Goal: Task Accomplishment & Management: Manage account settings

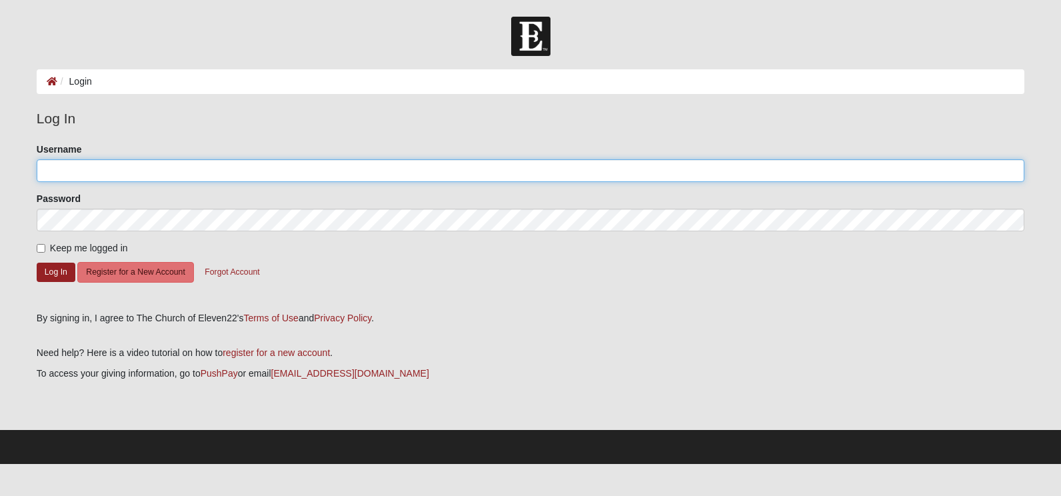
type input "[EMAIL_ADDRESS][DOMAIN_NAME]"
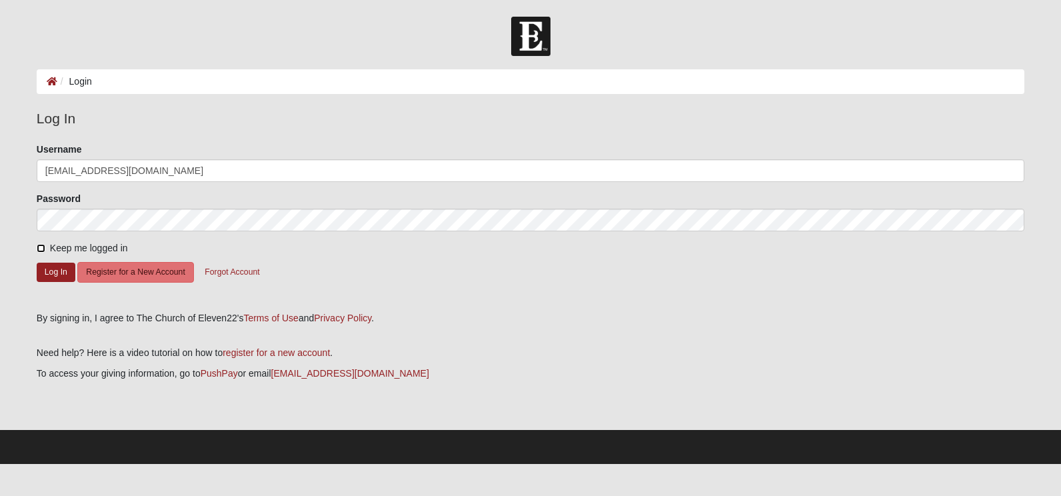
click at [39, 249] on input "Keep me logged in" at bounding box center [41, 248] width 9 height 9
checkbox input "true"
click at [52, 273] on button "Log In" at bounding box center [56, 272] width 39 height 19
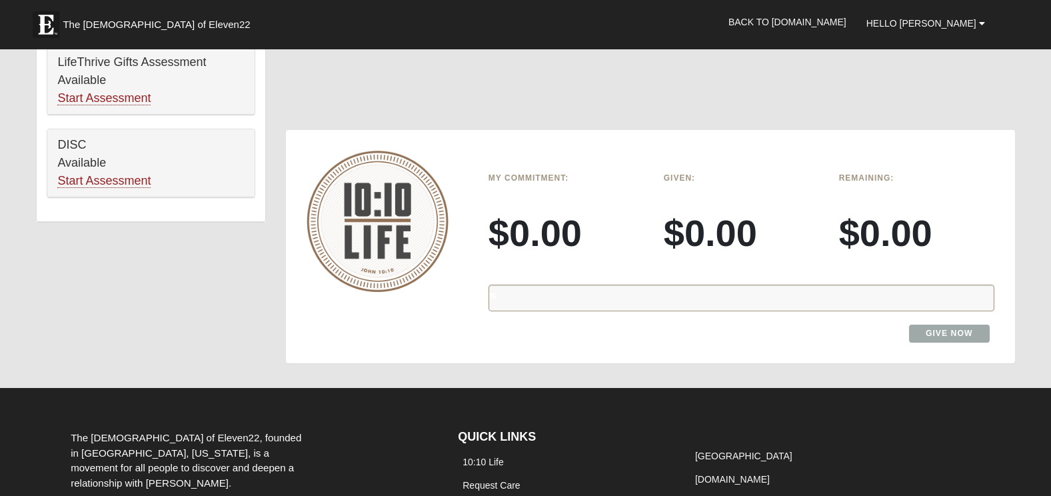
scroll to position [867, 0]
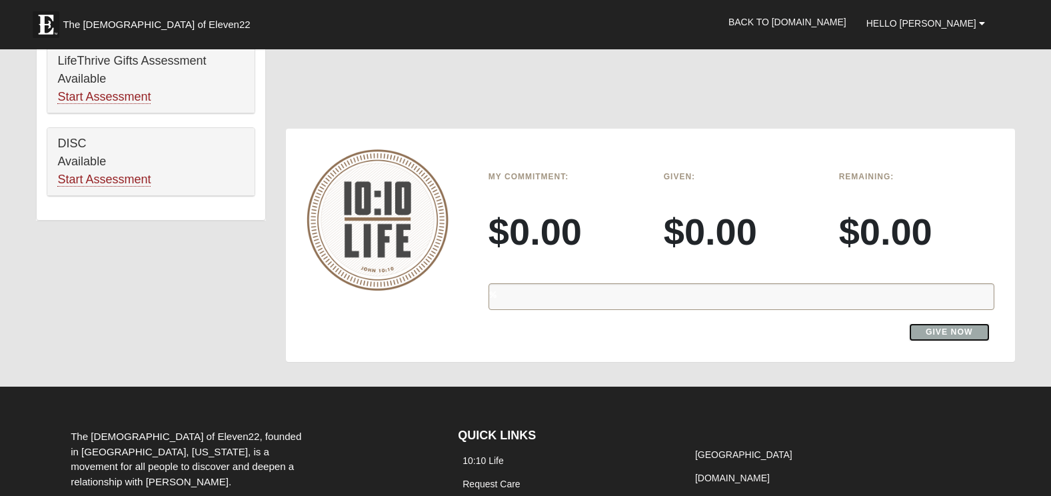
click at [933, 334] on link "Give Now" at bounding box center [949, 332] width 81 height 18
